Goal: Use online tool/utility: Utilize a website feature to perform a specific function

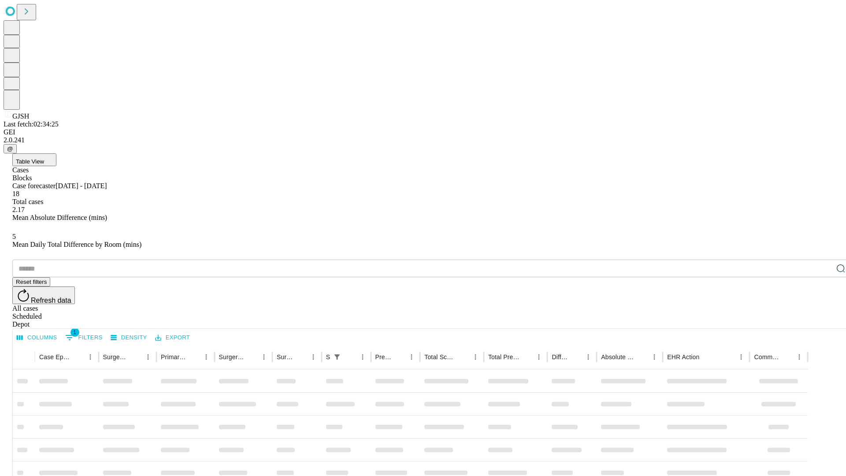
click at [44, 158] on span "Table View" at bounding box center [30, 161] width 28 height 7
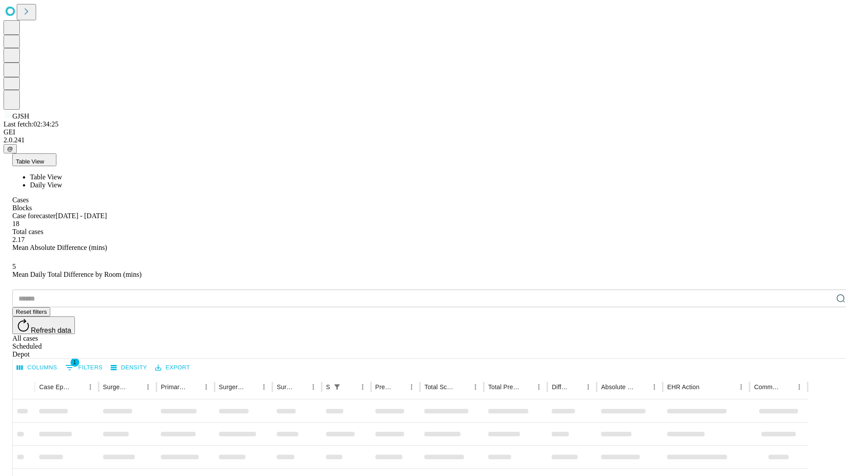
click at [62, 181] on span "Daily View" at bounding box center [46, 184] width 32 height 7
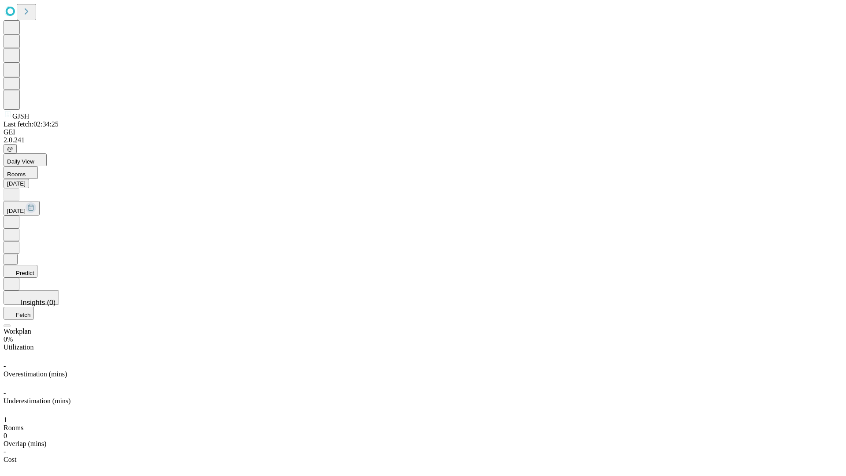
click at [37, 265] on button "Predict" at bounding box center [21, 271] width 34 height 13
